Goal: Share content: Share content

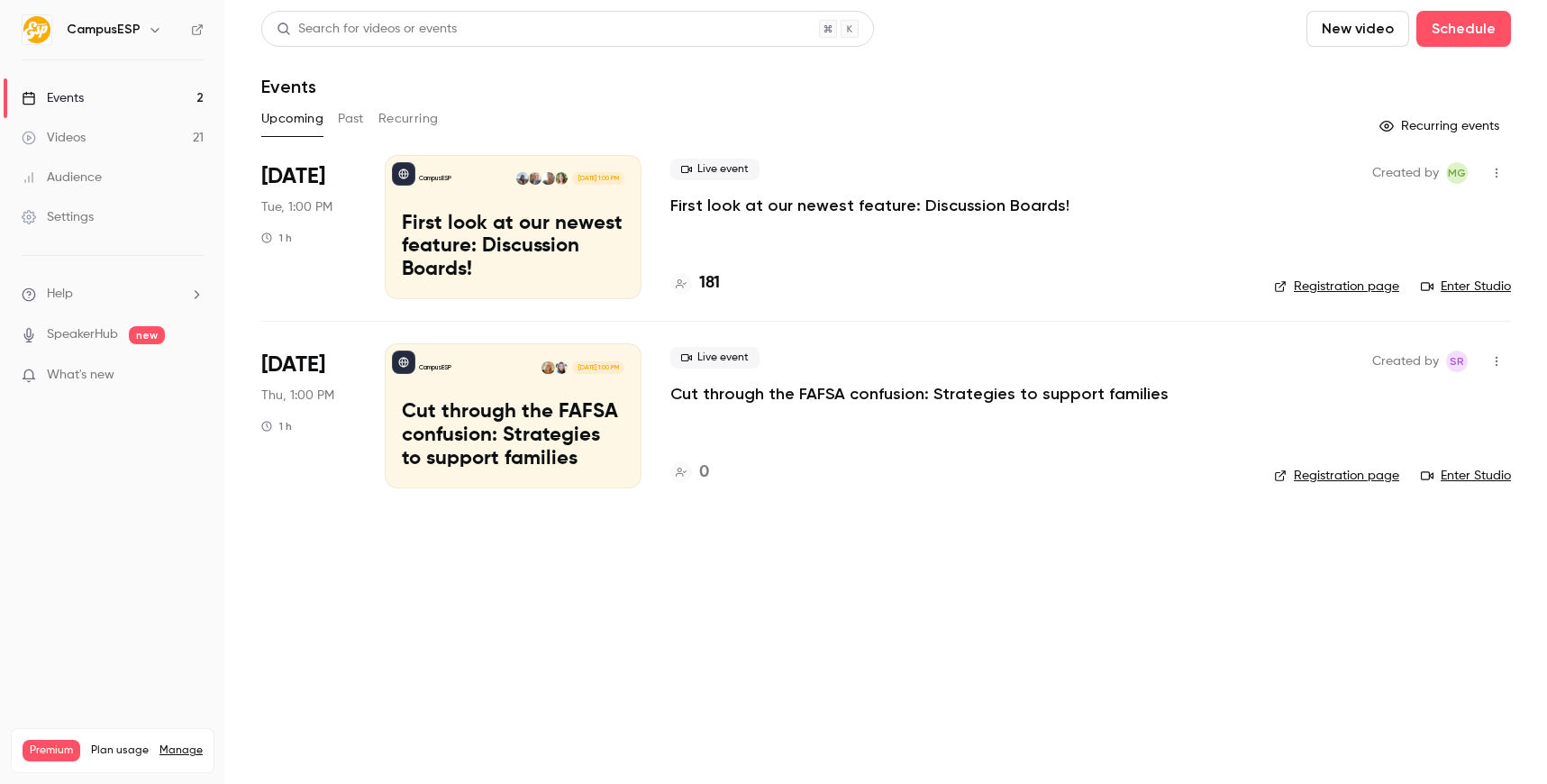
click at [570, 427] on p "Cut through the FAFSA confusion: Strategies to support families" at bounding box center [513, 435] width 223 height 70
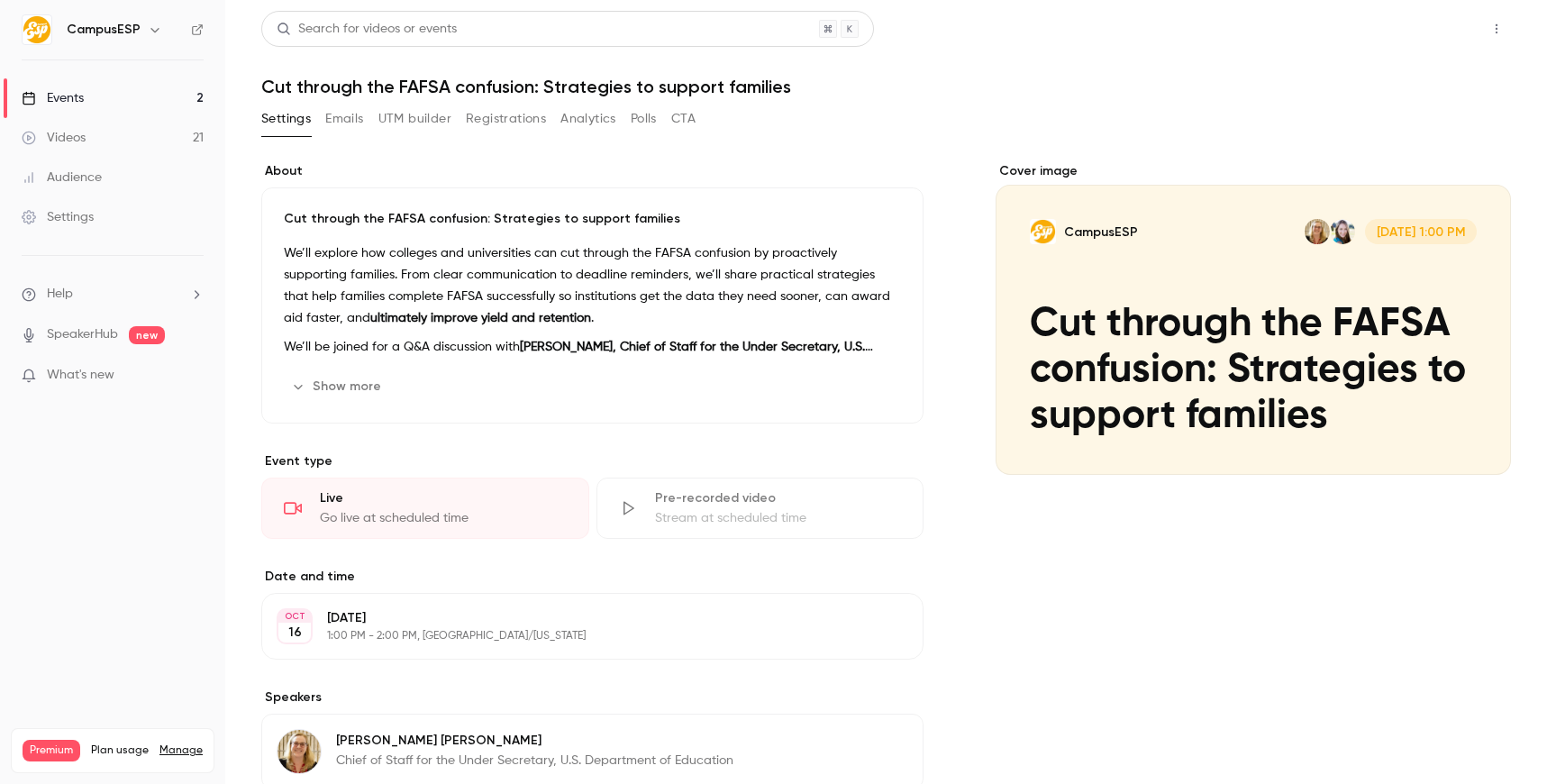
click at [1422, 32] on button "Share" at bounding box center [1432, 29] width 71 height 36
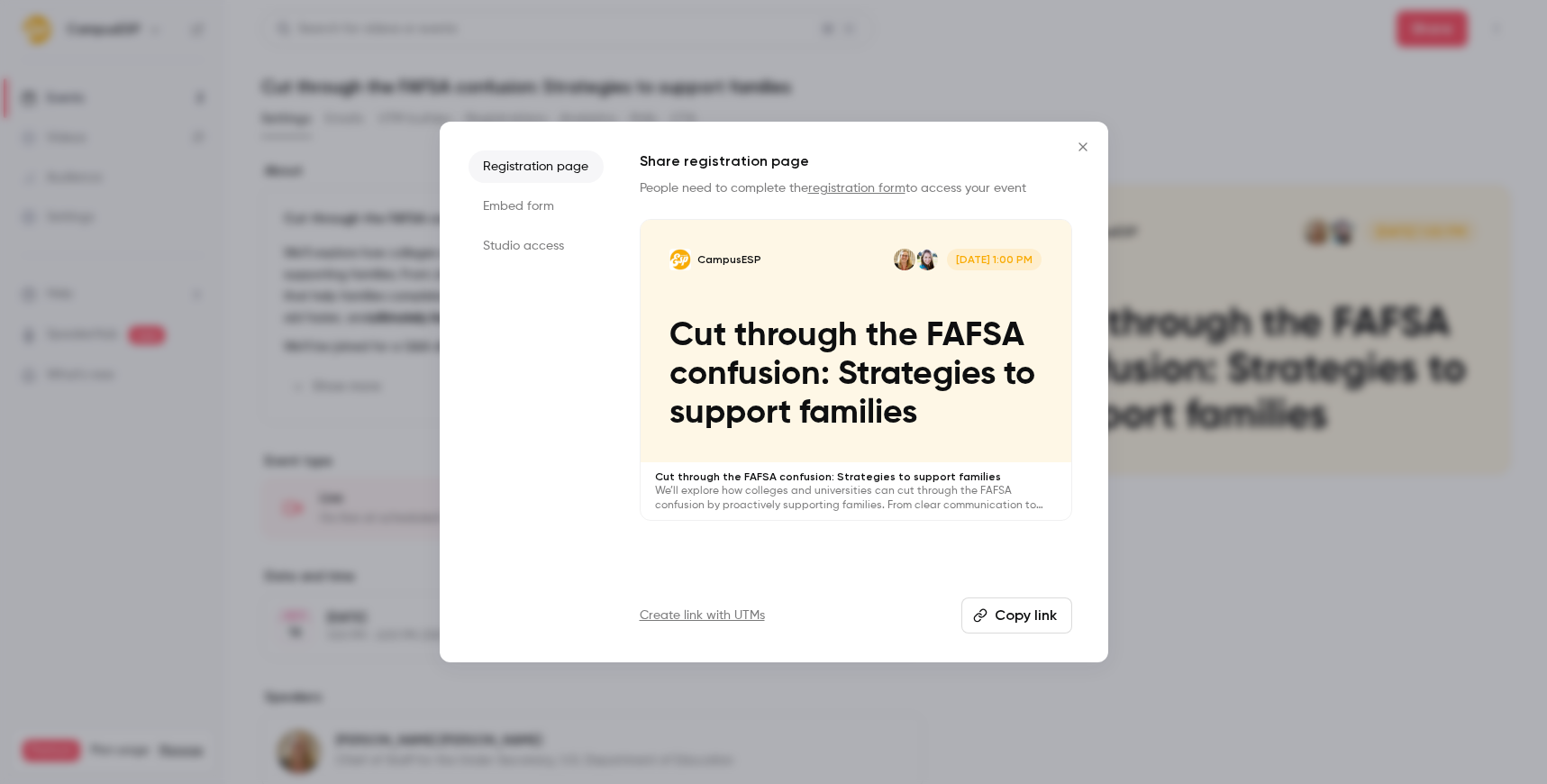
click at [1033, 615] on button "Copy link" at bounding box center [1016, 615] width 110 height 36
click at [1080, 143] on icon "Close" at bounding box center [1082, 147] width 21 height 15
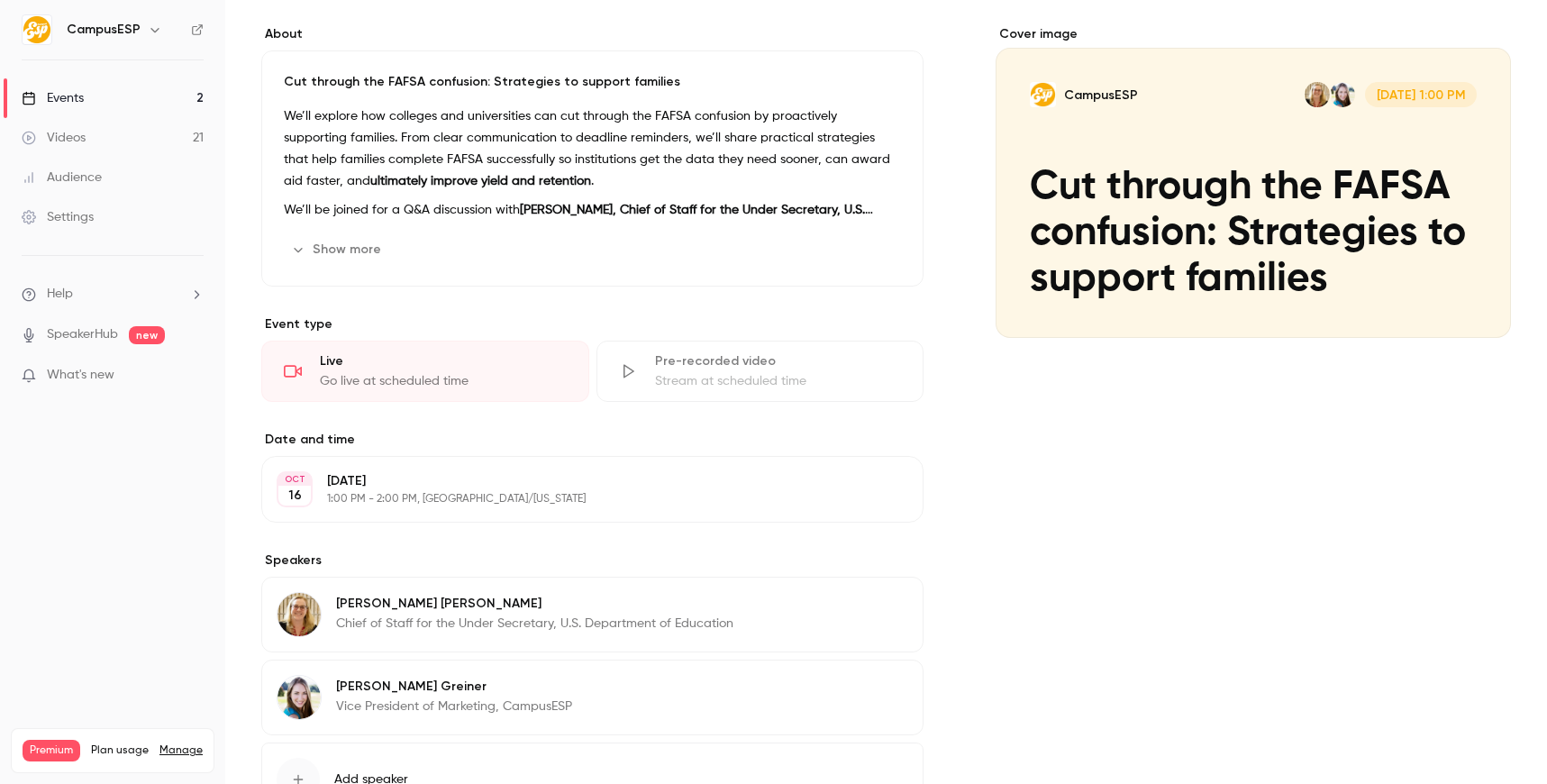
scroll to position [220, 0]
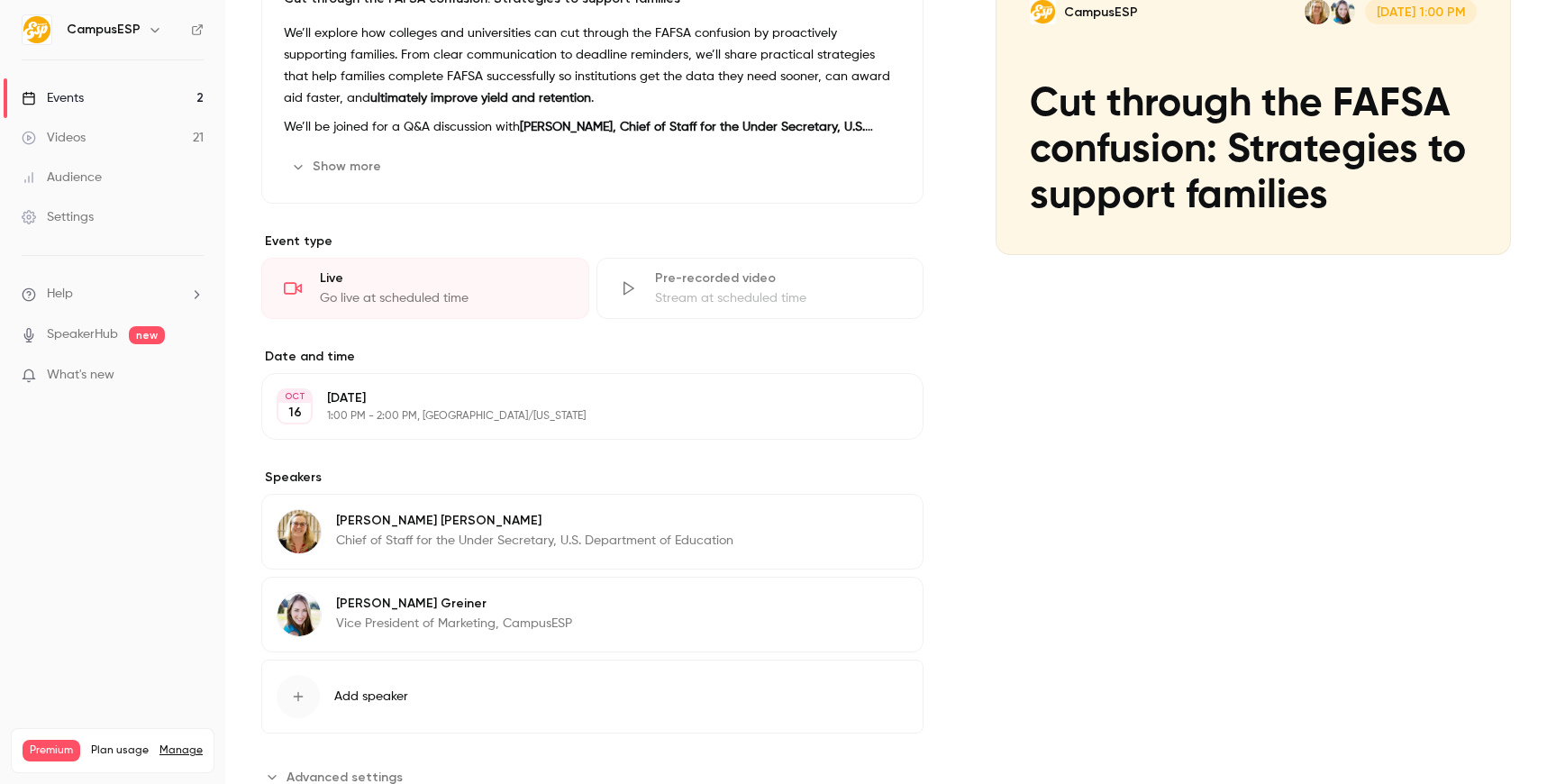
click at [508, 539] on p "Chief of Staff for the Under Secretary, U.S. Department of Education" at bounding box center [535, 540] width 397 height 18
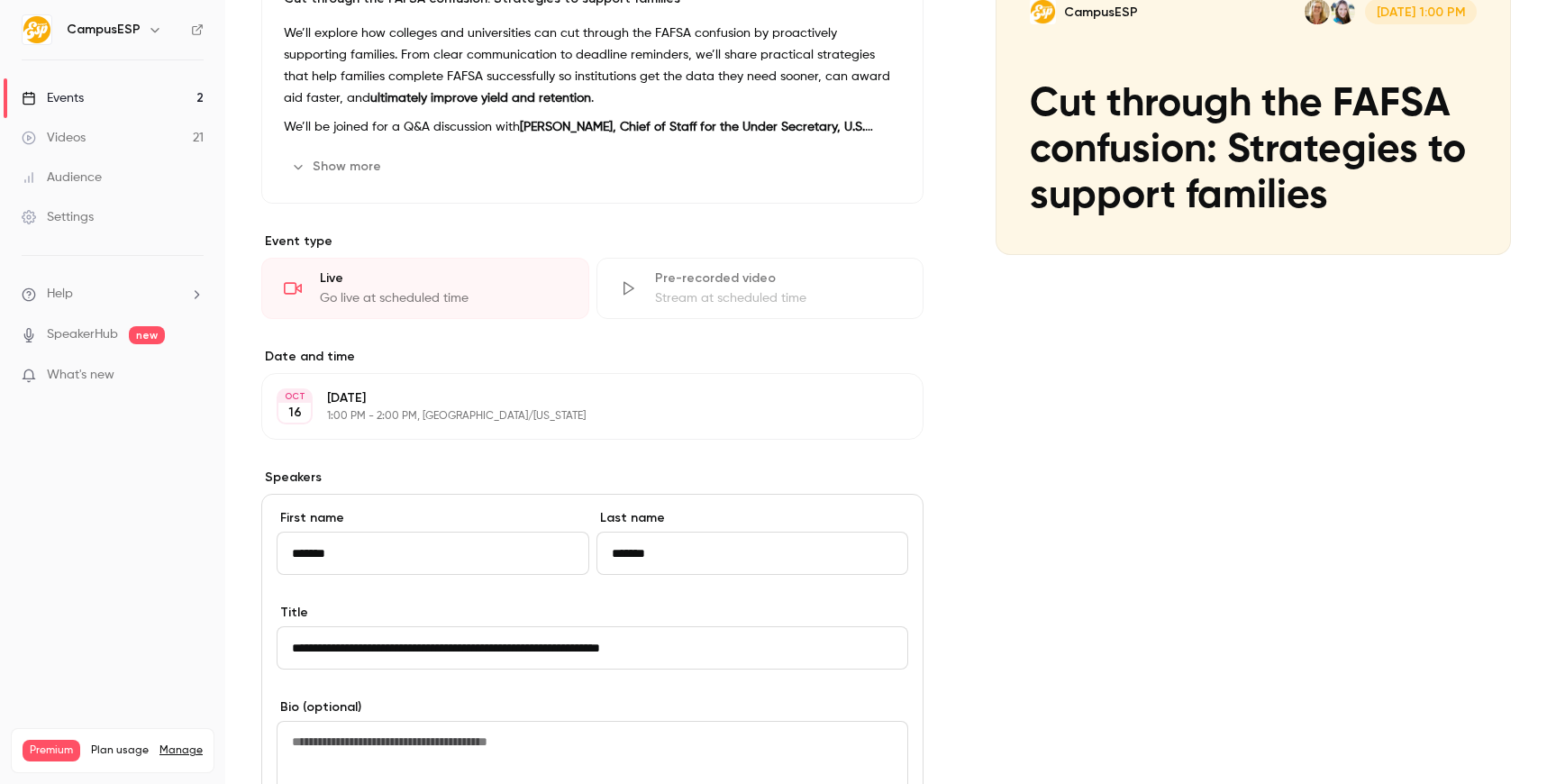
click at [474, 643] on input "**********" at bounding box center [592, 648] width 632 height 44
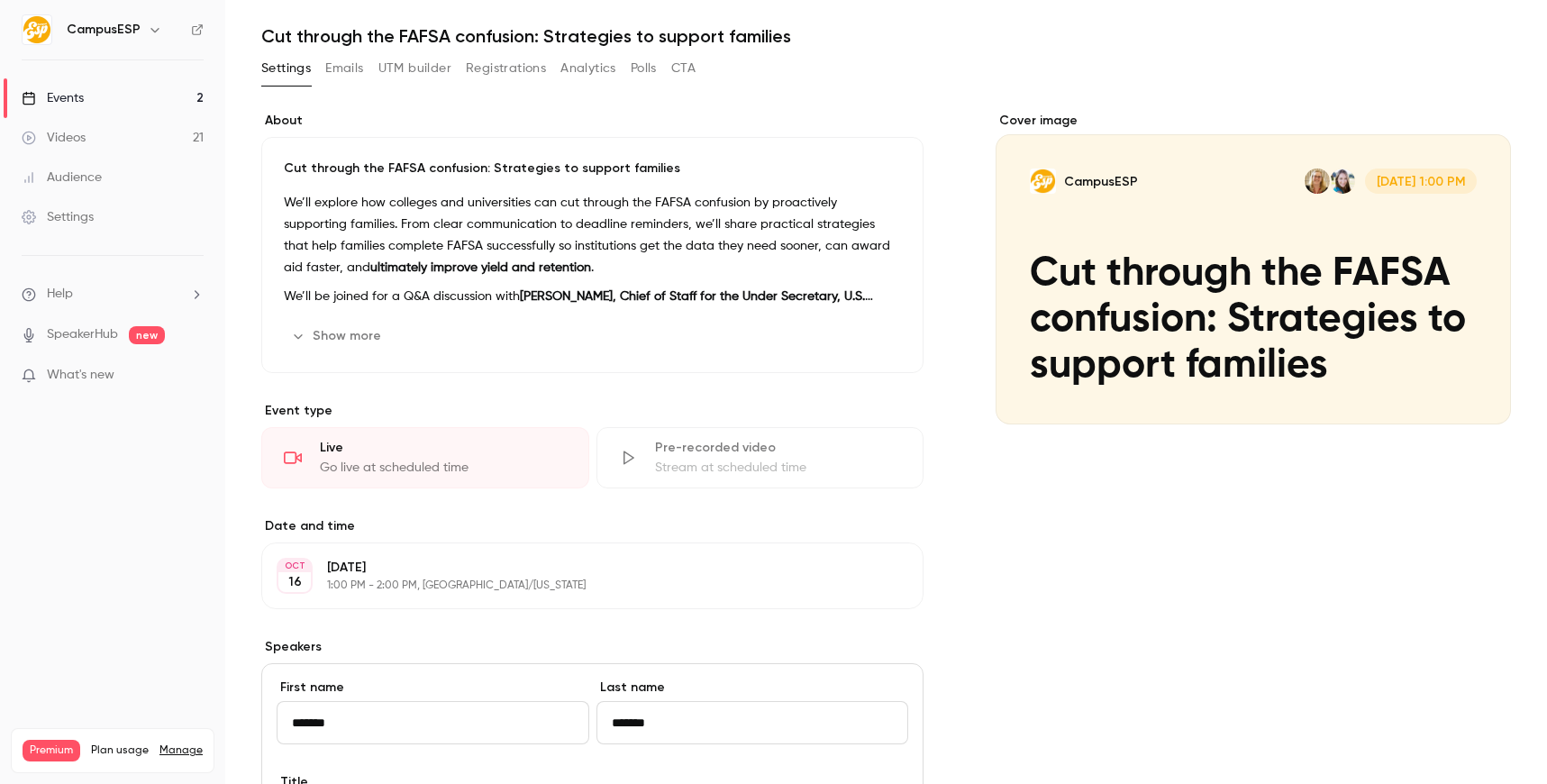
scroll to position [0, 0]
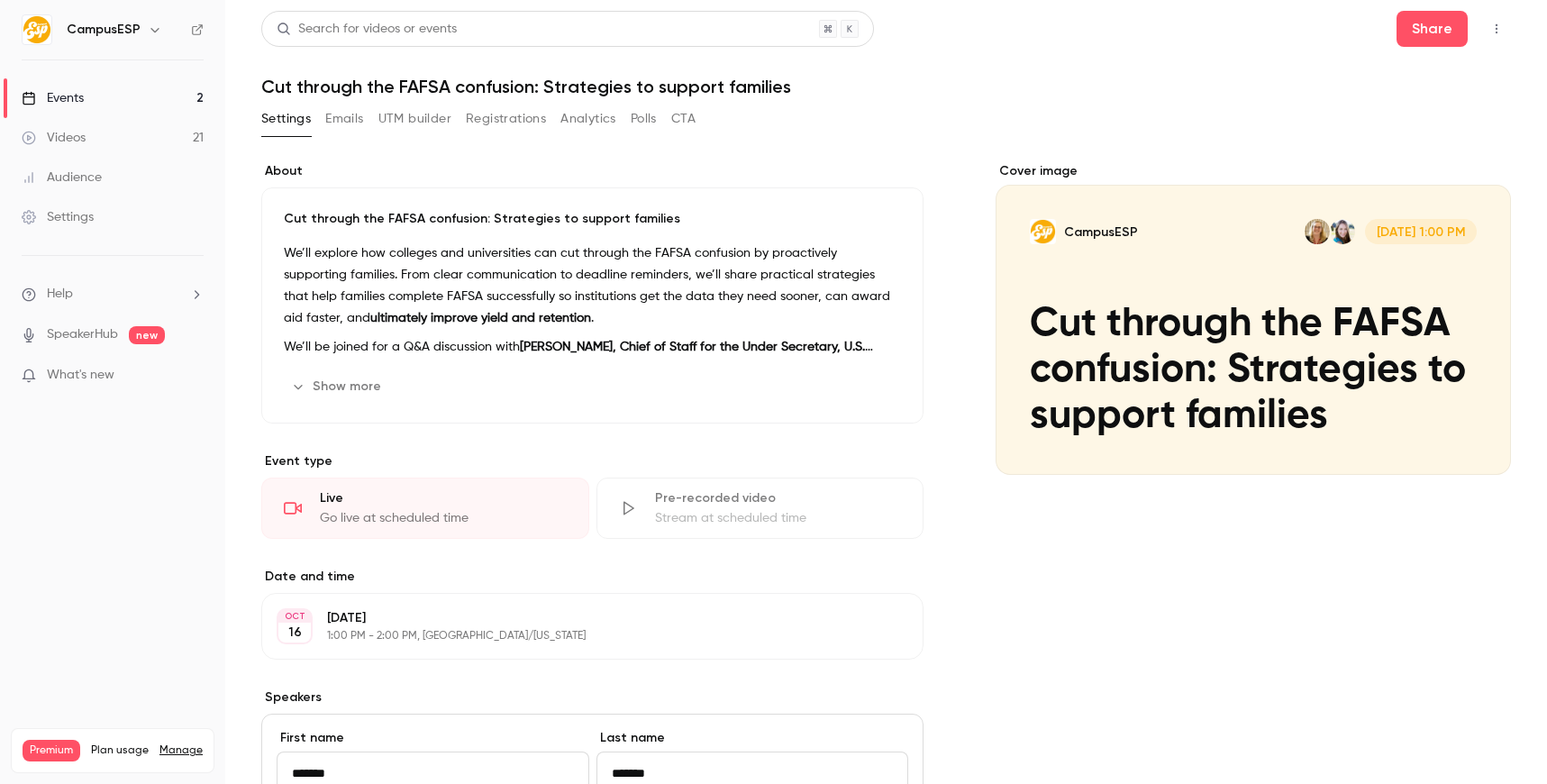
click at [501, 85] on h1 "Cut through the FAFSA confusion: Strategies to support families" at bounding box center [886, 86] width 1250 height 21
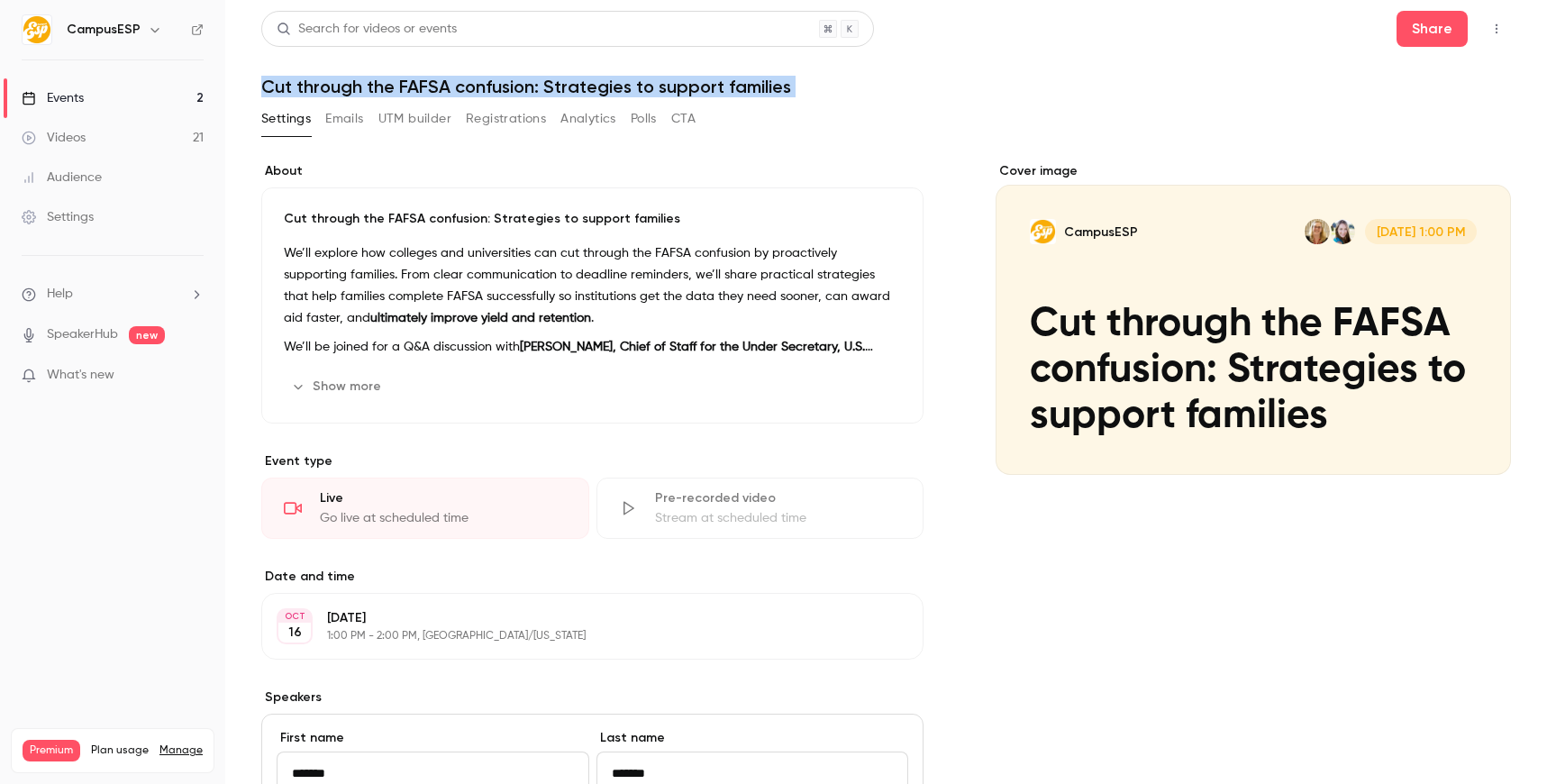
click at [501, 85] on h1 "Cut through the FAFSA confusion: Strategies to support families" at bounding box center [886, 86] width 1250 height 21
copy div "Cut through the FAFSA confusion: Strategies to support families Settings Emails…"
